Goal: Navigation & Orientation: Go to known website

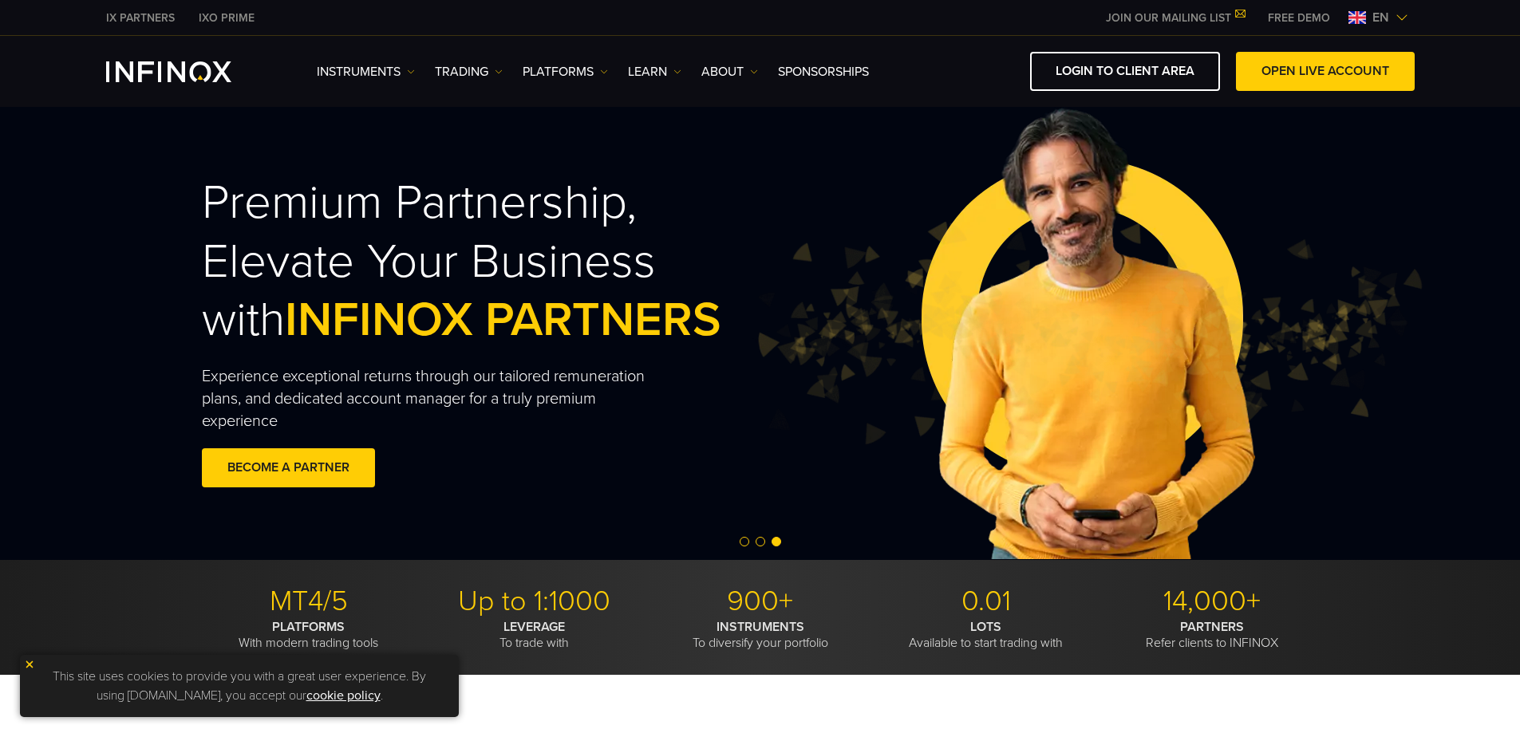
click at [1397, 22] on img at bounding box center [1402, 17] width 13 height 13
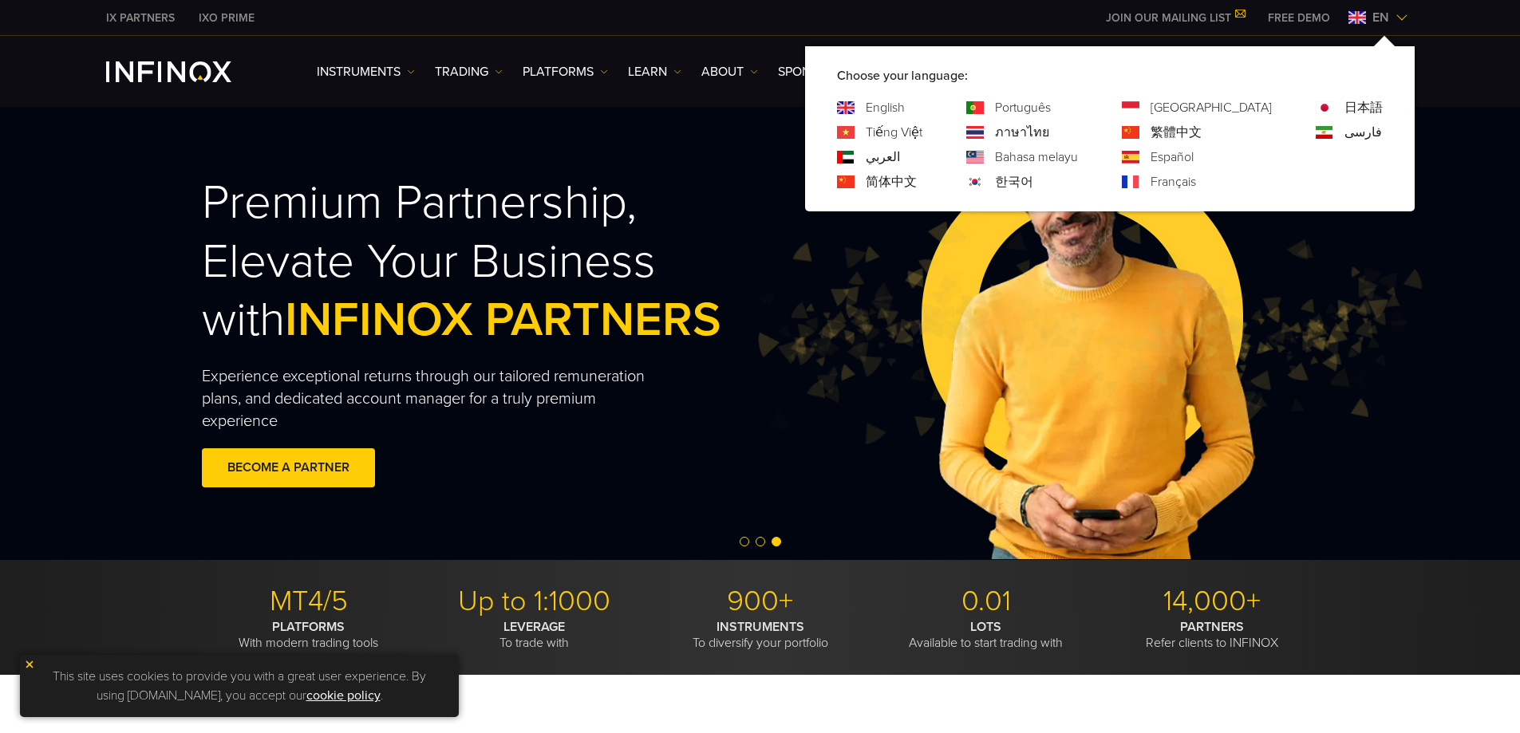
click at [1033, 182] on link "한국어" at bounding box center [1014, 181] width 38 height 19
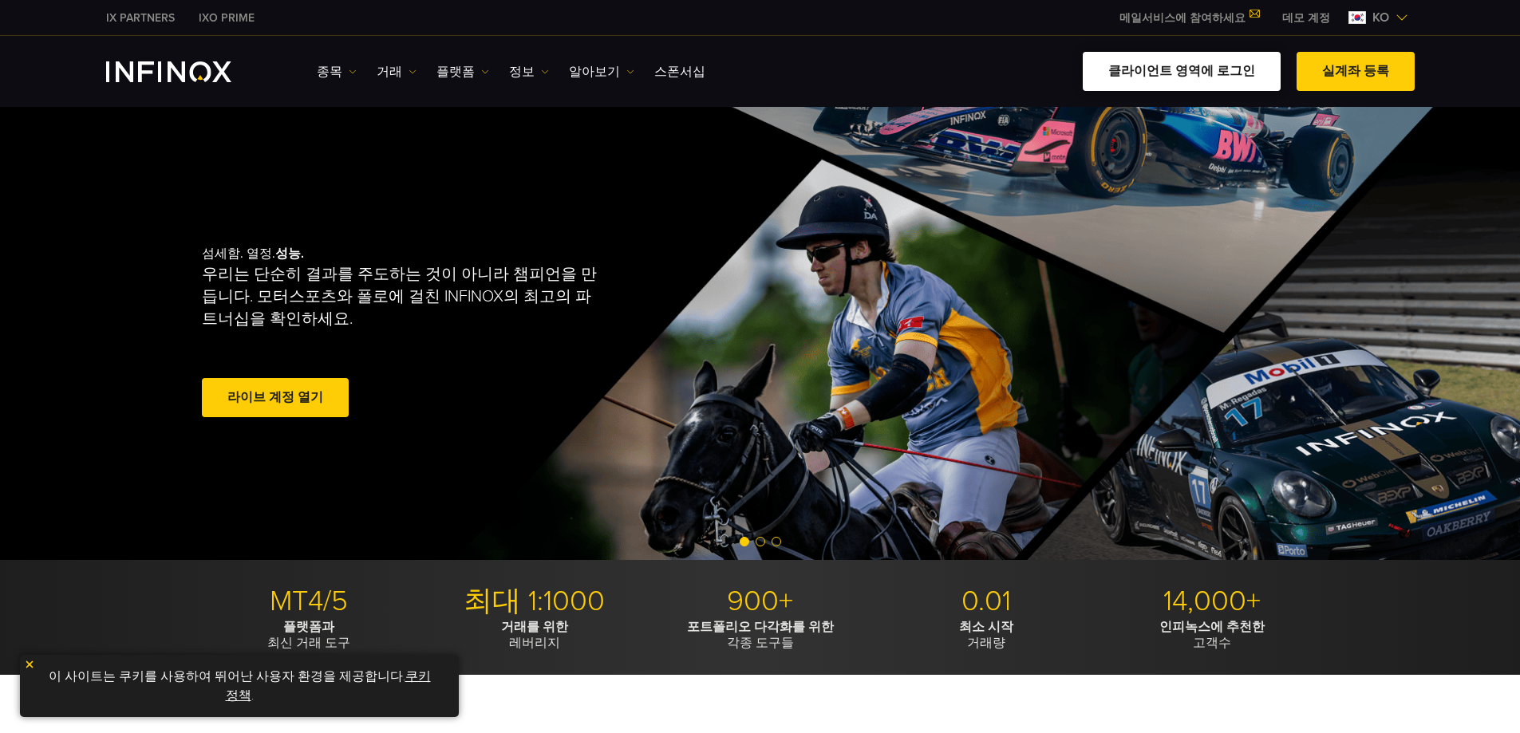
click at [1235, 70] on link "클라이언트 영역에 로그인" at bounding box center [1182, 71] width 198 height 39
